Goal: Task Accomplishment & Management: Manage account settings

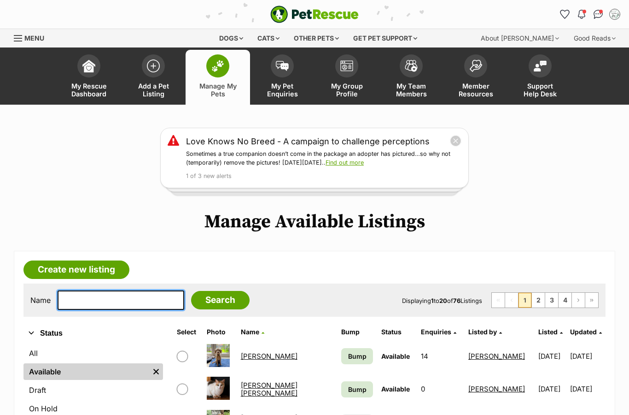
click at [117, 300] on input "text" at bounding box center [121, 299] width 127 height 19
type input "Lillie"
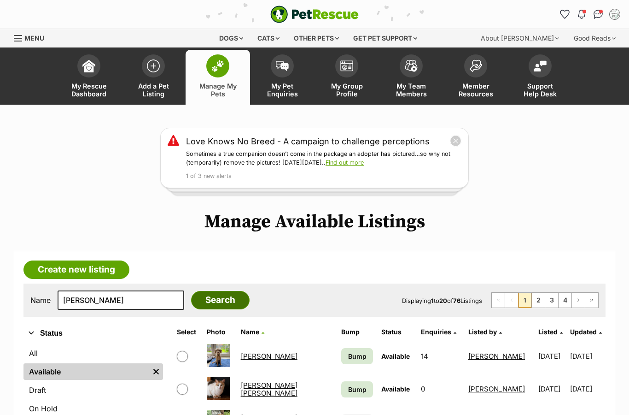
click at [222, 299] on input "Search" at bounding box center [220, 300] width 58 height 18
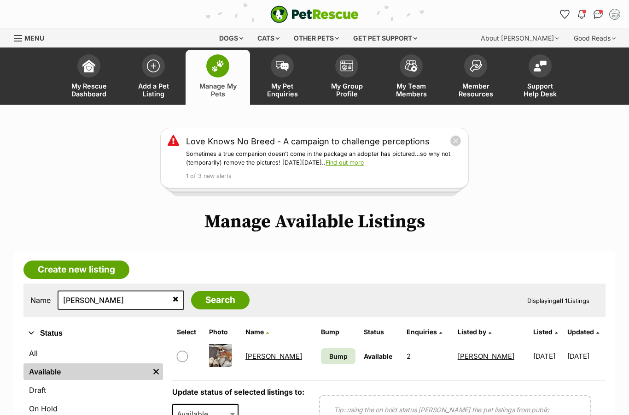
click at [279, 365] on td "Lillie Uffelman" at bounding box center [279, 356] width 75 height 32
click at [280, 353] on link "Lillie Uffelman" at bounding box center [273, 355] width 57 height 9
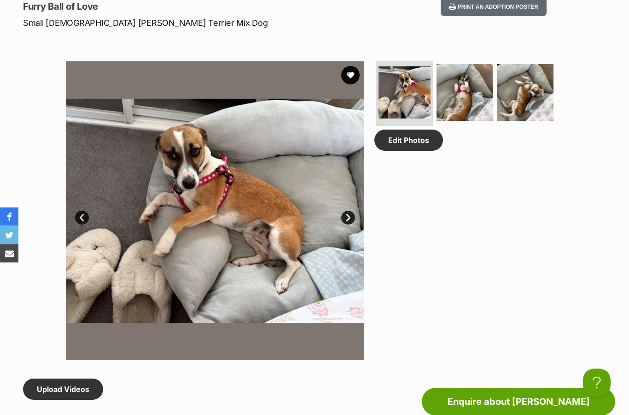
scroll to position [412, 0]
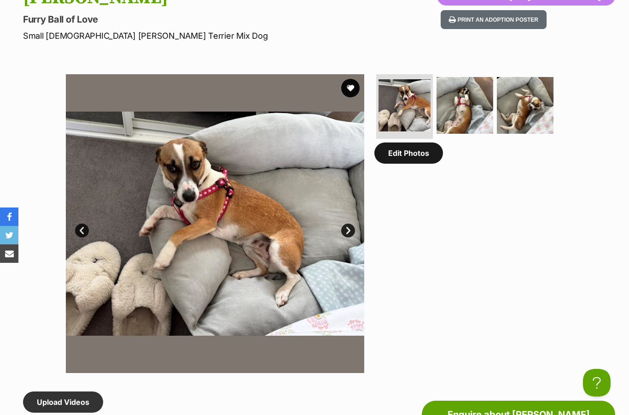
click at [427, 151] on link "Edit Photos" at bounding box center [408, 152] width 69 height 21
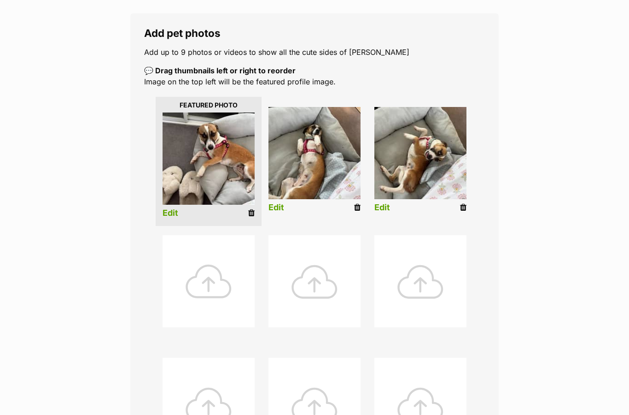
click at [216, 276] on div at bounding box center [209, 281] width 92 height 92
click at [216, 292] on div at bounding box center [209, 281] width 92 height 92
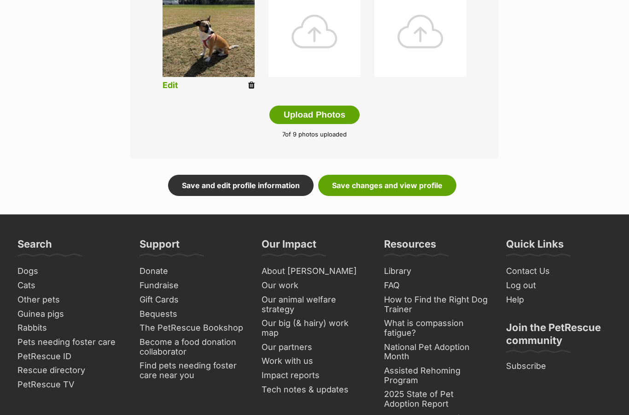
scroll to position [529, 0]
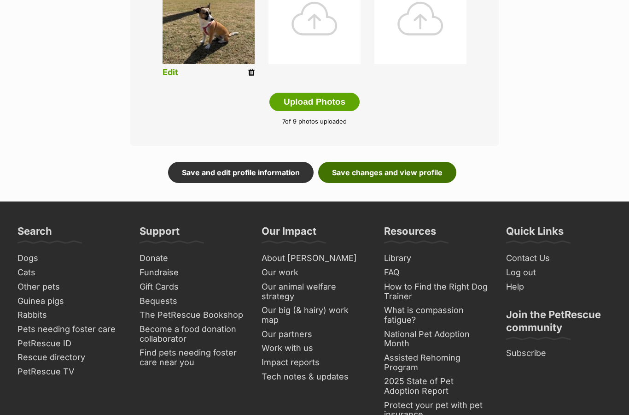
click at [432, 172] on link "Save changes and view profile" at bounding box center [387, 172] width 138 height 21
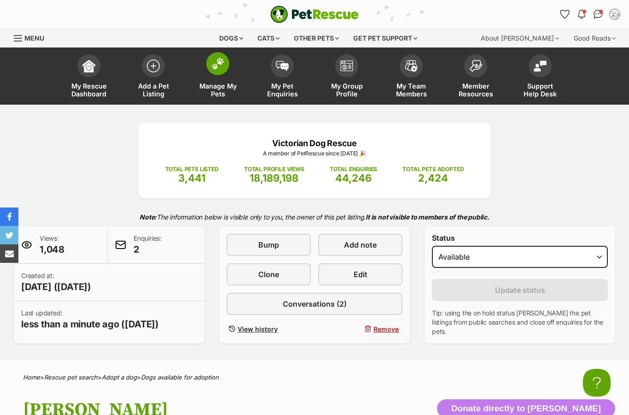
click at [221, 69] on img at bounding box center [217, 64] width 13 height 12
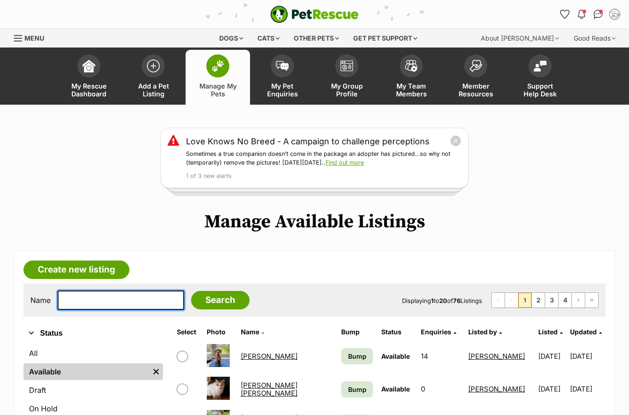
click at [121, 297] on input "text" at bounding box center [121, 299] width 127 height 19
type input "Lola"
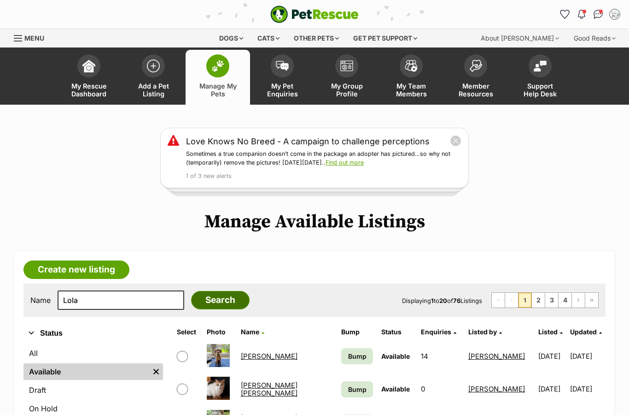
click at [211, 306] on input "Search" at bounding box center [220, 300] width 58 height 18
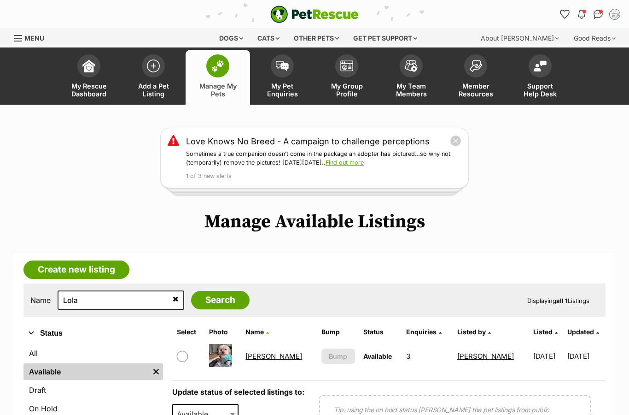
click at [277, 359] on link "Lola Silvanus" at bounding box center [273, 355] width 57 height 9
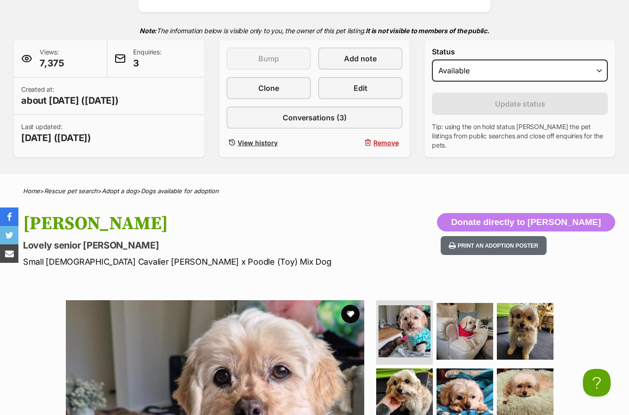
click at [490, 70] on select "Draft - not available as listing has enquires Available On hold Adopted" at bounding box center [520, 70] width 176 height 22
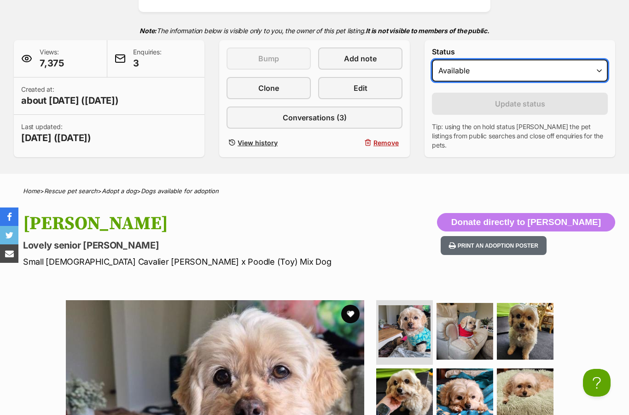
select select "on_hold"
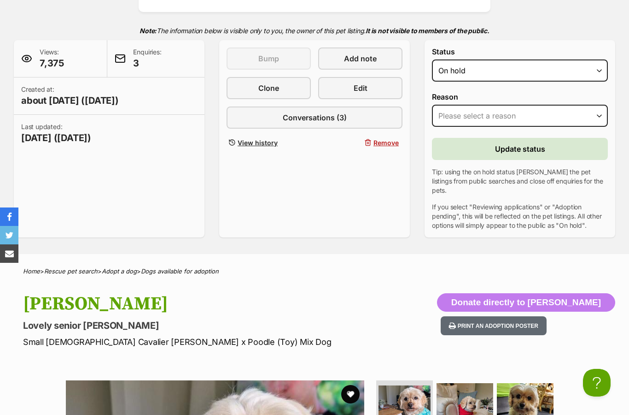
click at [523, 117] on select "Please select a reason Medical reasons Reviewing applications Adoption pending …" at bounding box center [520, 116] width 176 height 22
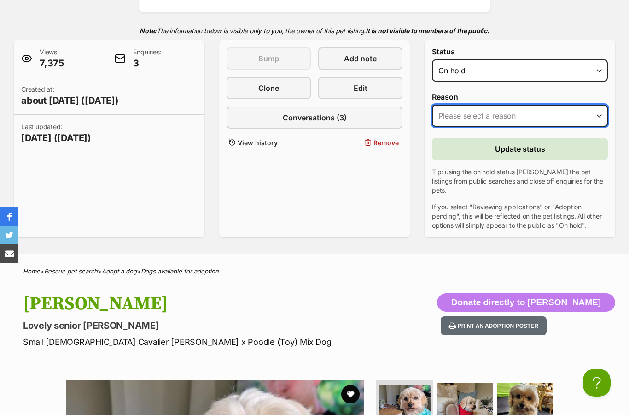
select select "adoption_pending"
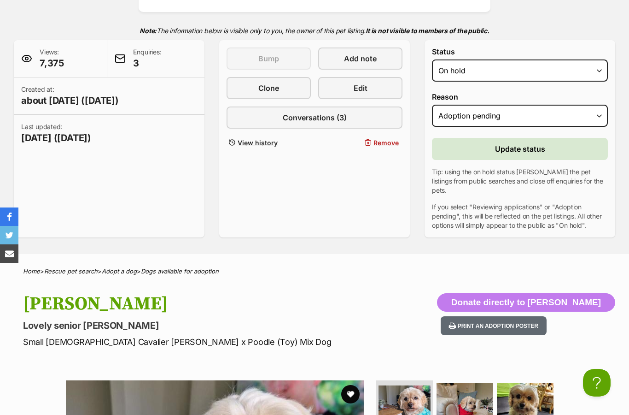
click at [532, 149] on span "Update status" at bounding box center [520, 148] width 50 height 11
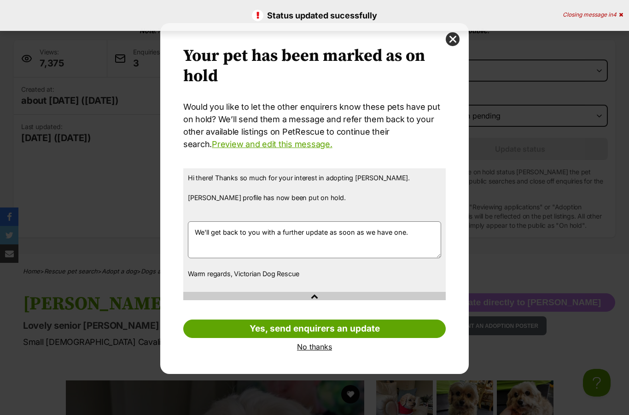
click at [312, 345] on link "No thanks" at bounding box center [314, 346] width 263 height 8
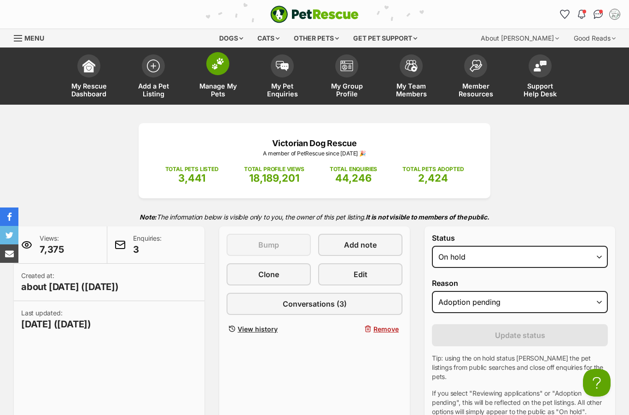
click at [221, 80] on link "Manage My Pets" at bounding box center [218, 77] width 64 height 55
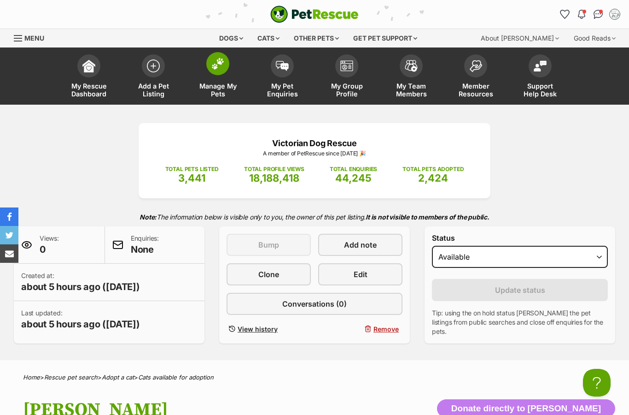
click at [206, 69] on link "Manage My Pets" at bounding box center [218, 77] width 64 height 55
click at [216, 68] on img at bounding box center [217, 64] width 13 height 12
